Goal: Information Seeking & Learning: Understand process/instructions

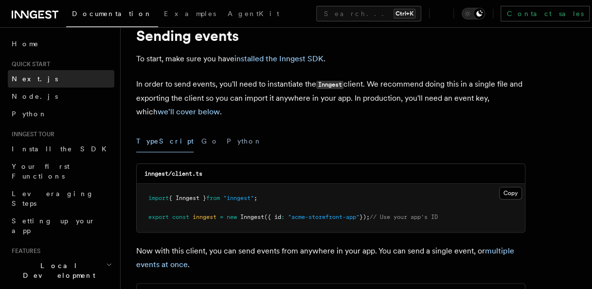
click at [77, 86] on link "Next.js" at bounding box center [61, 79] width 106 height 18
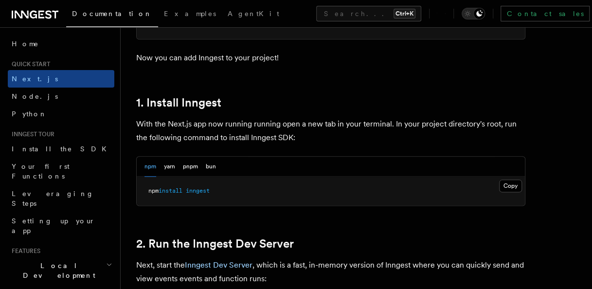
scroll to position [511, 0]
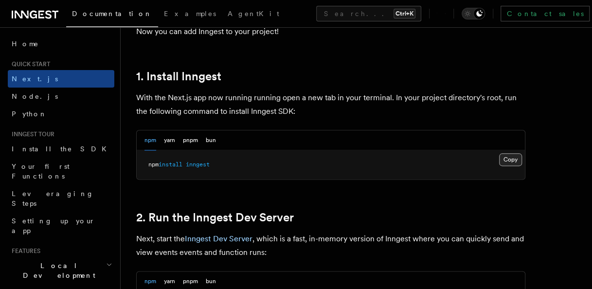
click at [507, 157] on button "Copy Copied" at bounding box center [510, 159] width 23 height 13
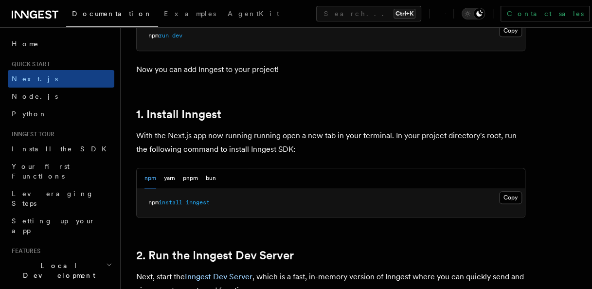
scroll to position [471, 0]
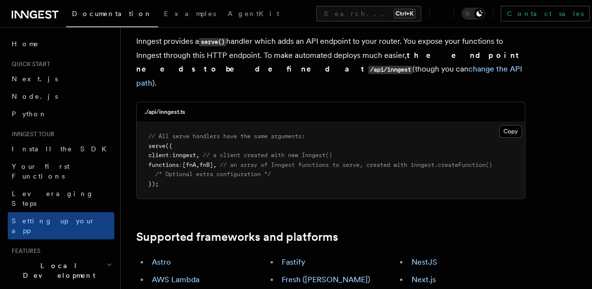
scroll to position [429, 0]
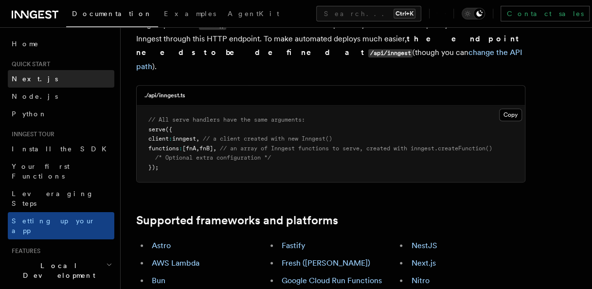
click at [56, 74] on link "Next.js" at bounding box center [61, 79] width 106 height 18
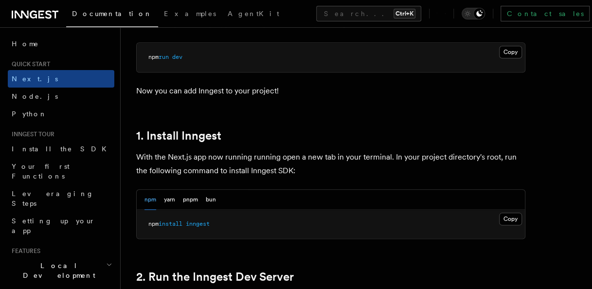
scroll to position [446, 0]
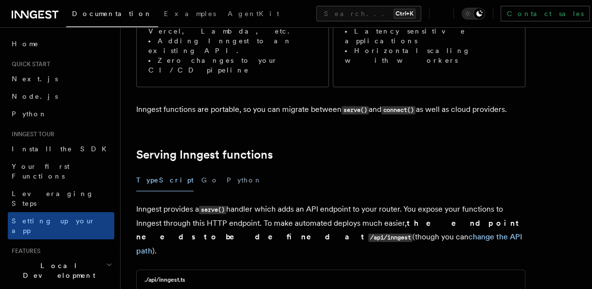
scroll to position [240, 0]
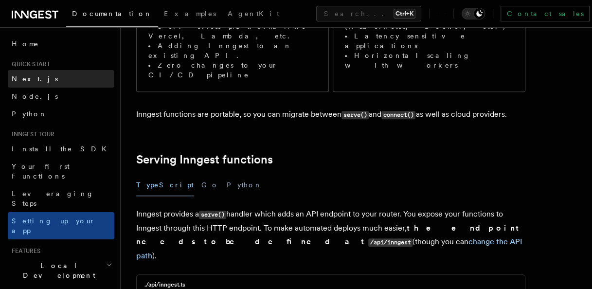
click at [97, 72] on link "Next.js" at bounding box center [61, 79] width 106 height 18
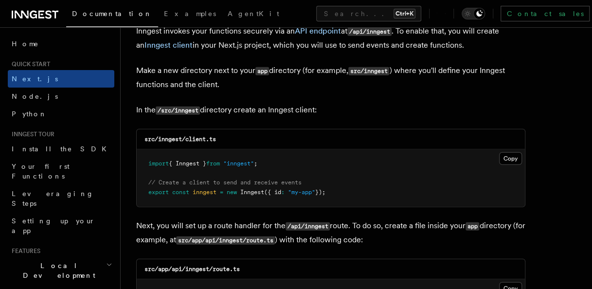
scroll to position [1178, 0]
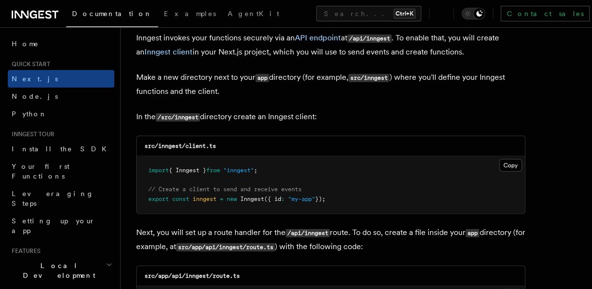
click at [366, 202] on pre "import { Inngest } from "inngest" ; // Create a client to send and receive even…" at bounding box center [331, 184] width 388 height 57
click at [506, 158] on pre "import { Inngest } from "inngest" ; // Create a client to send and receive even…" at bounding box center [331, 184] width 388 height 57
click at [511, 160] on button "Copy Copied" at bounding box center [510, 165] width 23 height 13
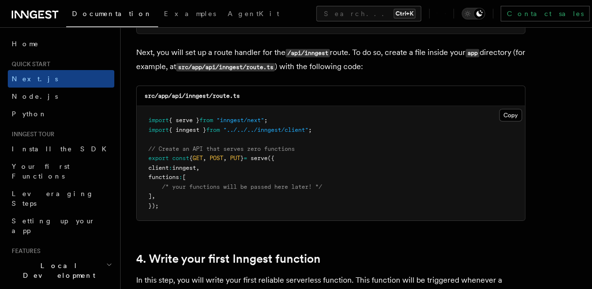
scroll to position [1358, 0]
click at [502, 109] on button "Copy Copied" at bounding box center [510, 114] width 23 height 13
click at [511, 114] on button "Copy Copied" at bounding box center [510, 114] width 23 height 13
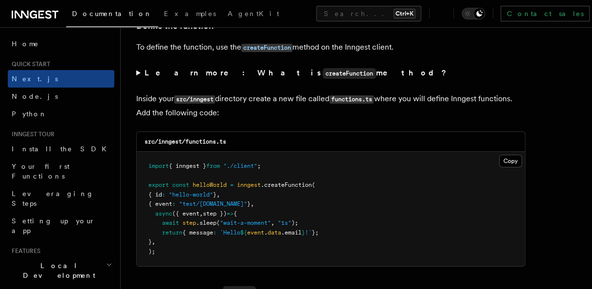
scroll to position [1673, 0]
click at [505, 154] on button "Copy Copied" at bounding box center [510, 160] width 23 height 13
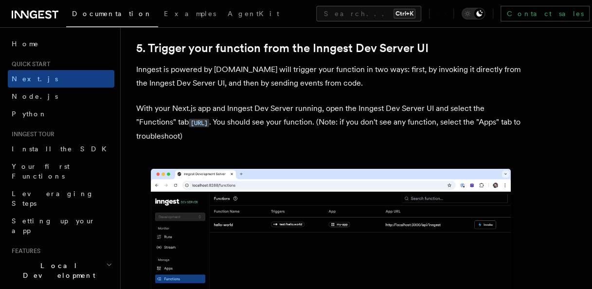
scroll to position [2252, 0]
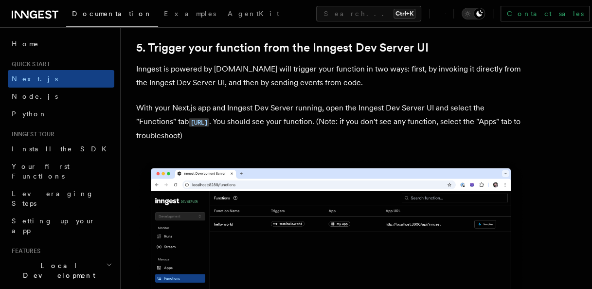
drag, startPoint x: 396, startPoint y: 187, endPoint x: 378, endPoint y: 183, distance: 17.9
click at [378, 183] on img at bounding box center [330, 280] width 389 height 245
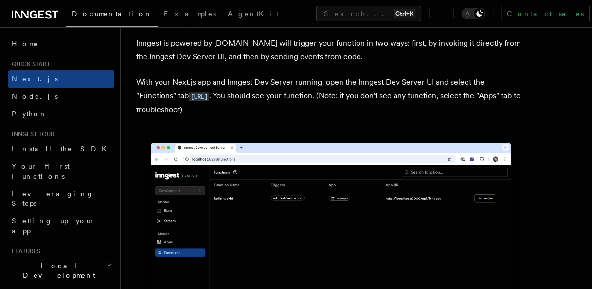
scroll to position [2287, 0]
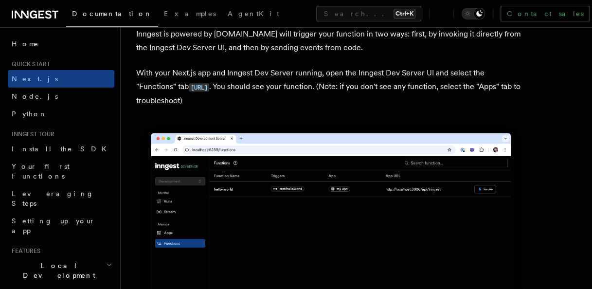
click at [377, 203] on img at bounding box center [330, 245] width 389 height 245
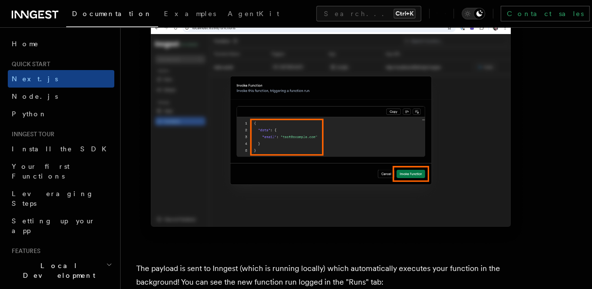
scroll to position [3080, 0]
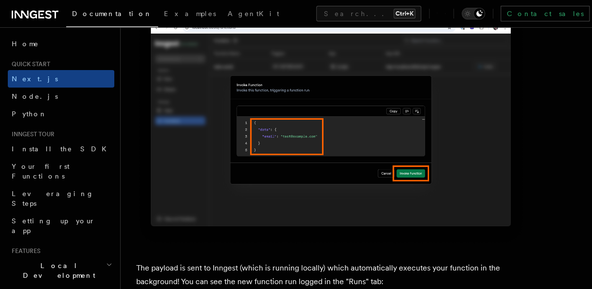
drag, startPoint x: 226, startPoint y: 87, endPoint x: 184, endPoint y: 125, distance: 56.8
click at [184, 125] on img at bounding box center [330, 123] width 389 height 245
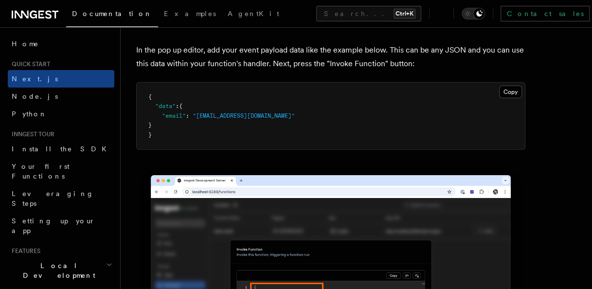
scroll to position [2899, 0]
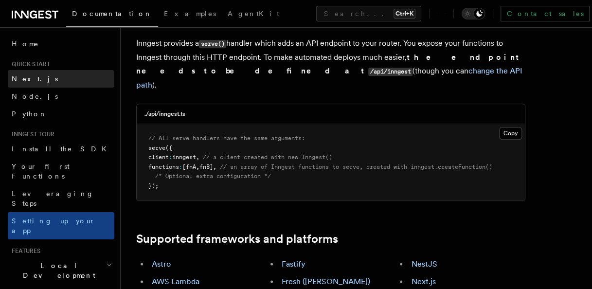
scroll to position [410, 0]
click at [40, 82] on link "Next.js" at bounding box center [61, 79] width 106 height 18
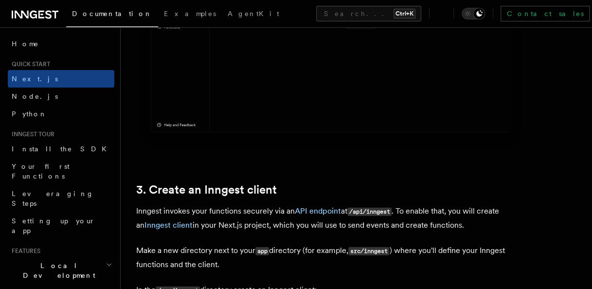
scroll to position [1005, 0]
